Goal: Transaction & Acquisition: Book appointment/travel/reservation

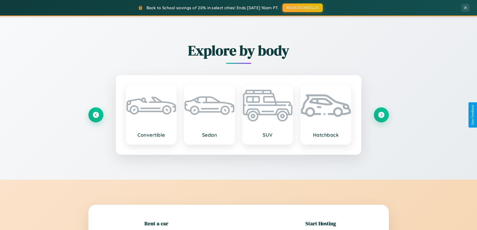
scroll to position [108, 0]
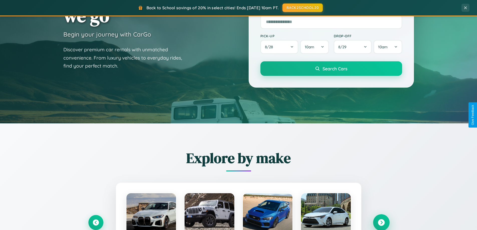
click at [381, 222] on icon at bounding box center [381, 222] width 7 height 7
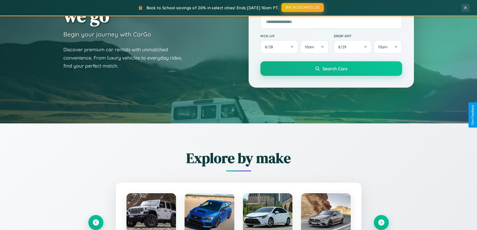
click at [302, 8] on button "BACK2SCHOOL20" at bounding box center [302, 7] width 42 height 9
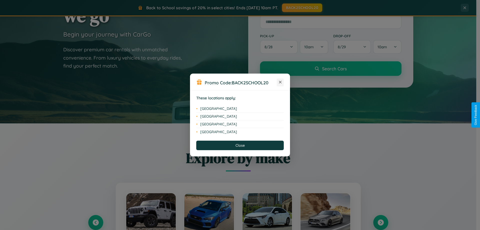
click at [280, 82] on icon at bounding box center [280, 82] width 3 height 3
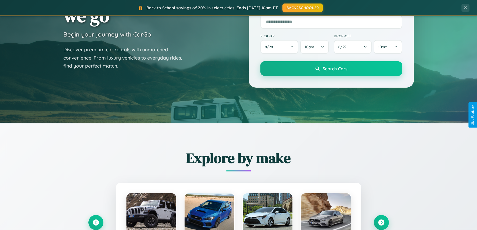
scroll to position [216, 0]
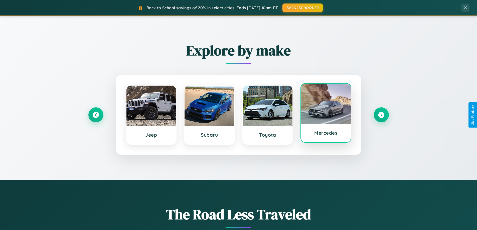
click at [325, 114] on div at bounding box center [326, 104] width 50 height 40
